Goal: Go to known website: Go to known website

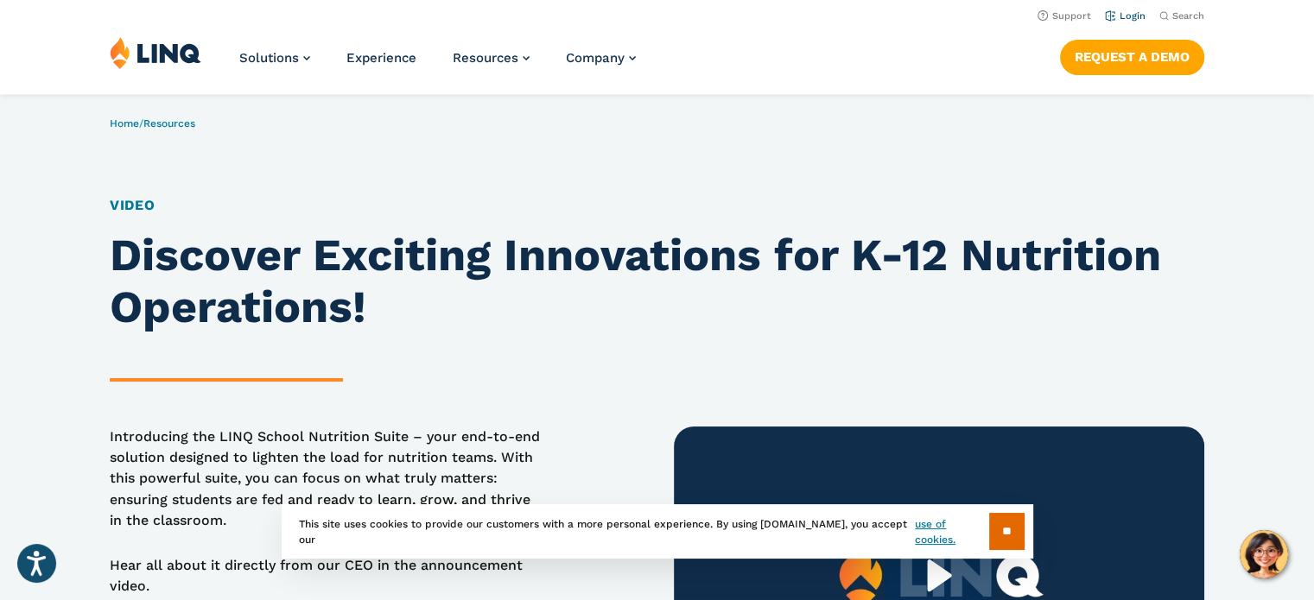
click at [1138, 19] on link "Login" at bounding box center [1125, 15] width 41 height 11
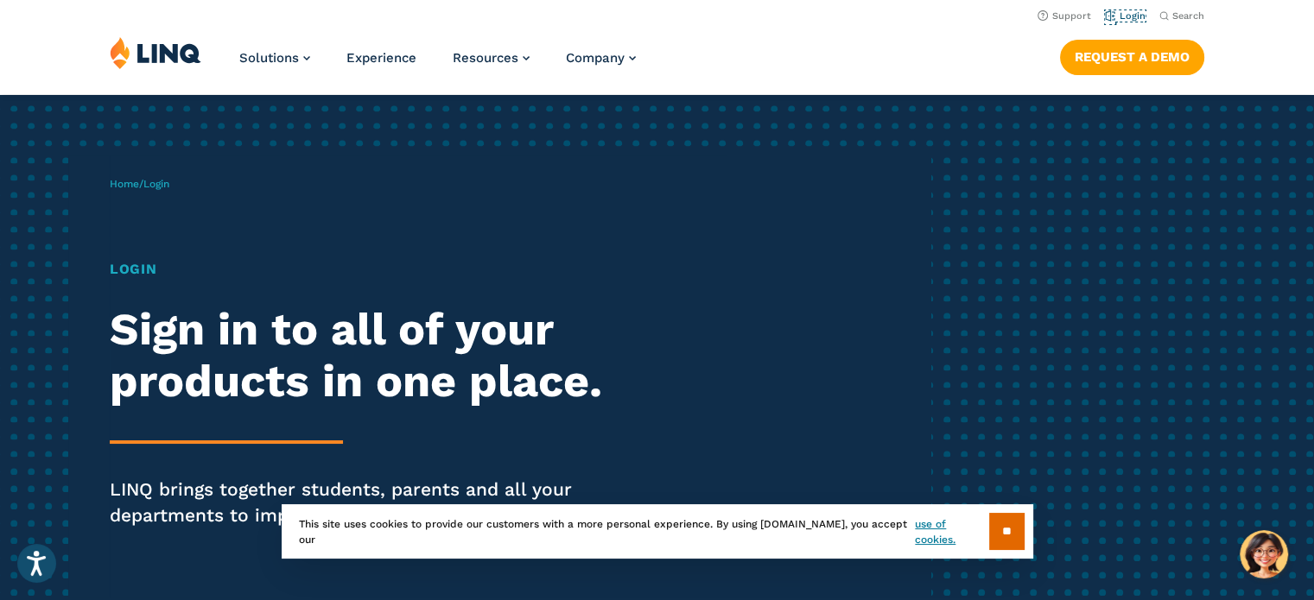
click at [1138, 19] on link "Login" at bounding box center [1125, 15] width 41 height 11
